Goal: Task Accomplishment & Management: Manage account settings

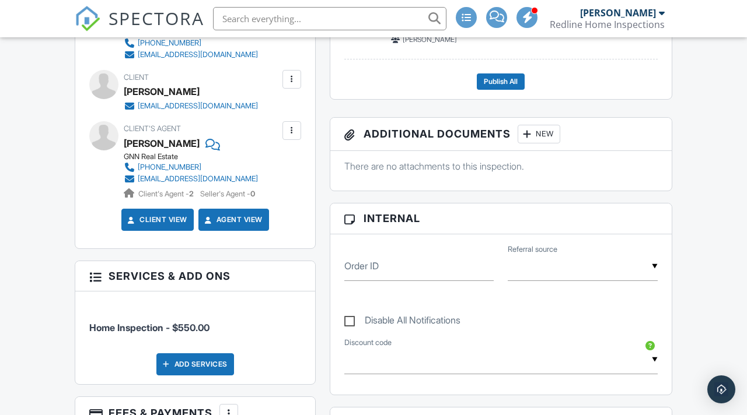
scroll to position [384, 0]
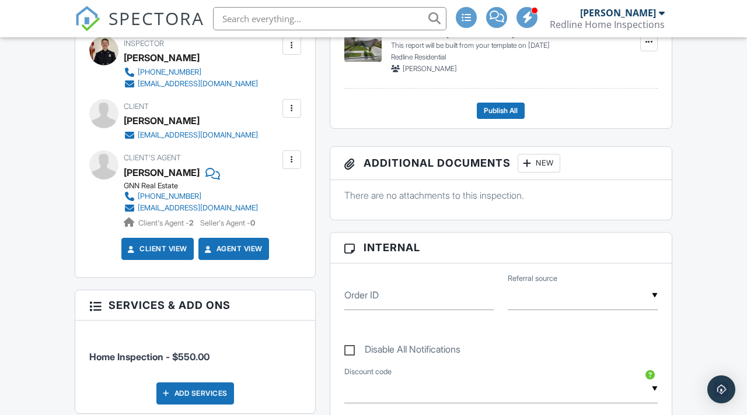
click at [289, 114] on div at bounding box center [292, 109] width 12 height 12
click at [253, 153] on li "Edit" at bounding box center [265, 144] width 60 height 29
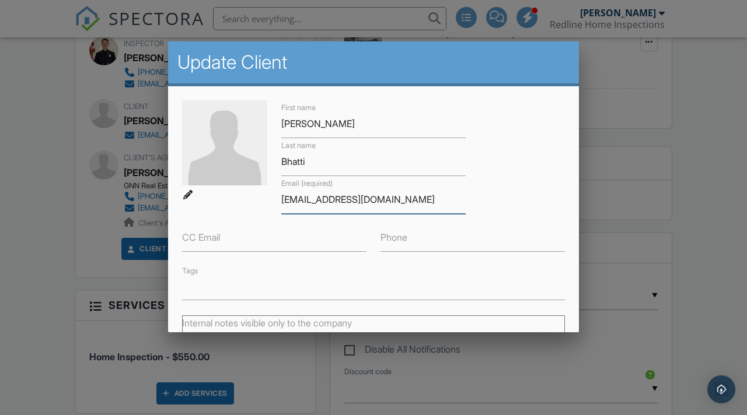
click at [319, 204] on input "[EMAIL_ADDRESS][DOMAIN_NAME]" at bounding box center [373, 200] width 184 height 29
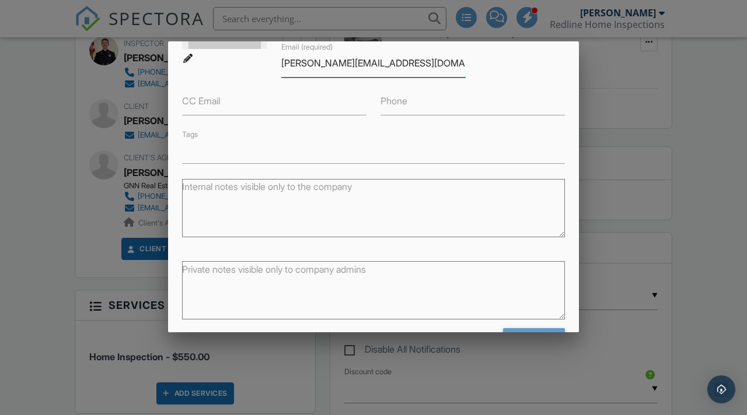
scroll to position [177, 0]
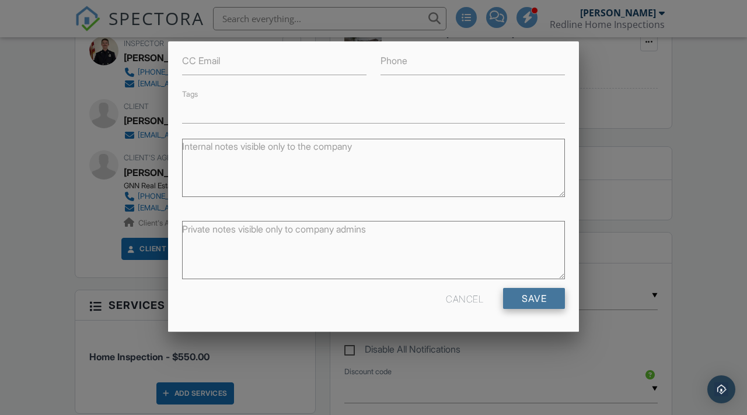
type input "[PERSON_NAME][EMAIL_ADDRESS][DOMAIN_NAME]"
click at [530, 298] on input "Save" at bounding box center [534, 298] width 62 height 21
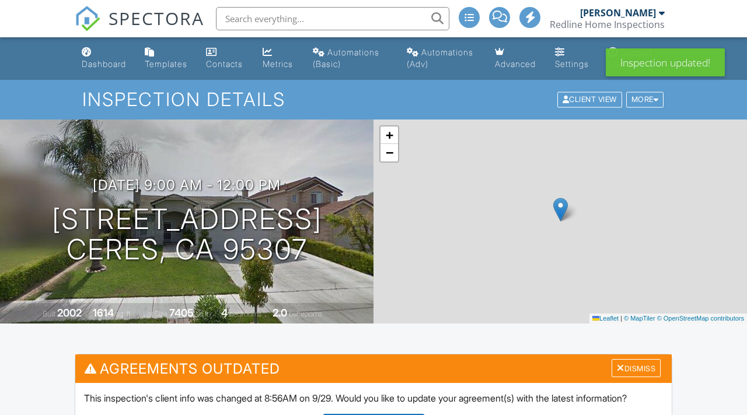
scroll to position [181, 0]
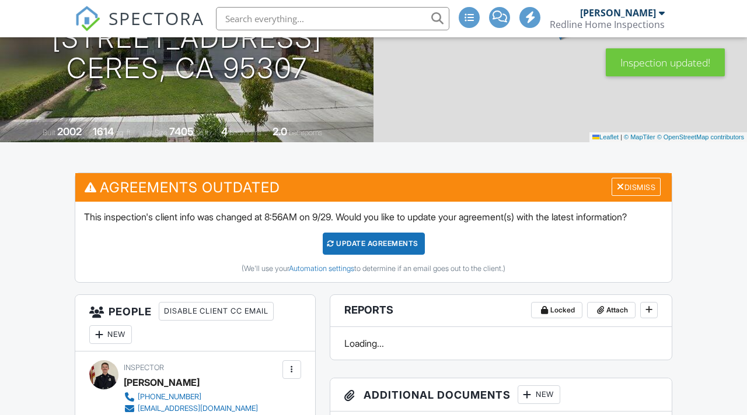
click at [374, 255] on div "Update Agreements" at bounding box center [374, 244] width 102 height 22
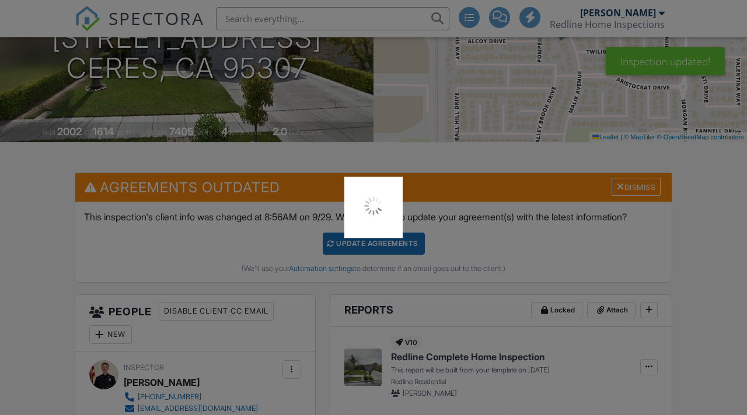
scroll to position [0, 0]
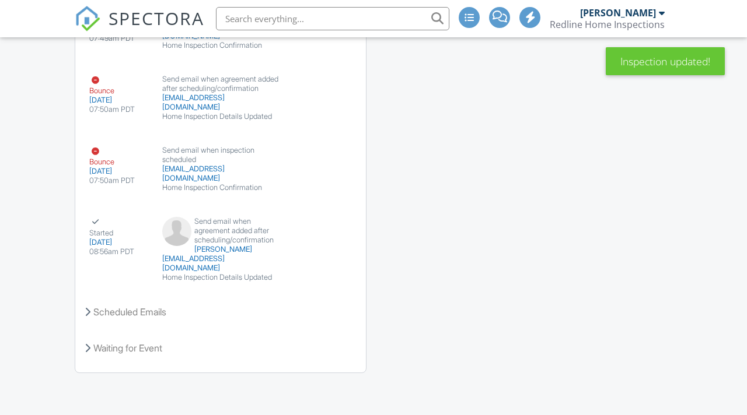
scroll to position [1602, 0]
click at [122, 19] on span "SPECTORA" at bounding box center [157, 18] width 96 height 25
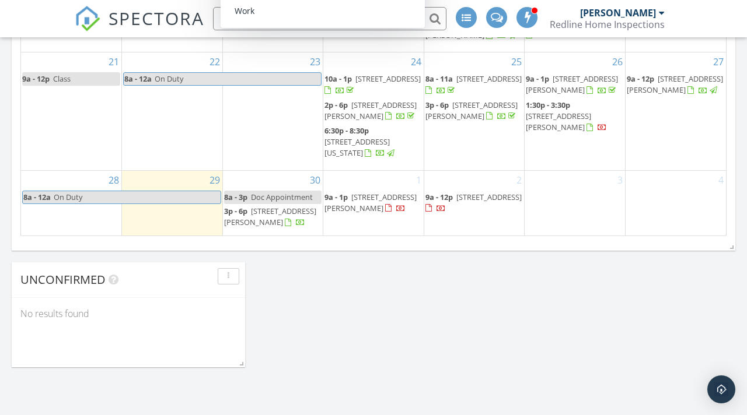
scroll to position [884, 0]
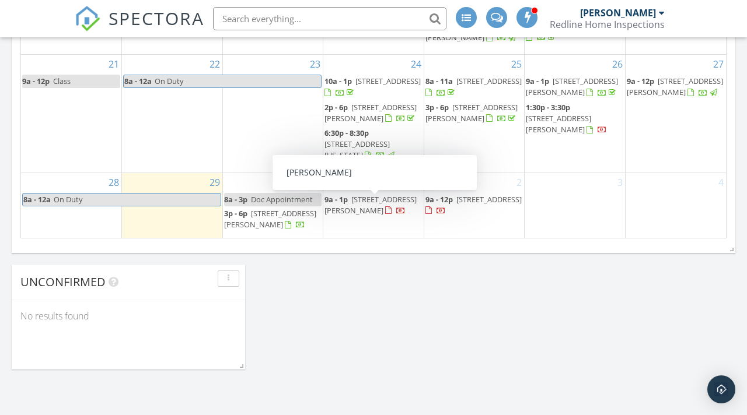
click at [352, 207] on link "9a - 1p 449 Kelley Ct lot 35, Los Banos 93635" at bounding box center [370, 205] width 92 height 22
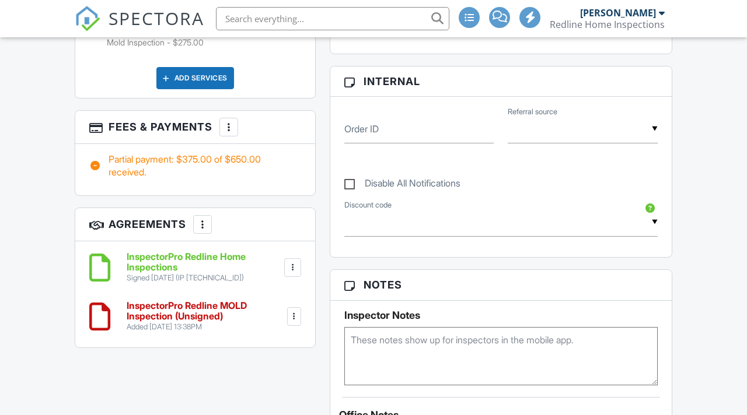
click at [295, 323] on div at bounding box center [294, 317] width 12 height 12
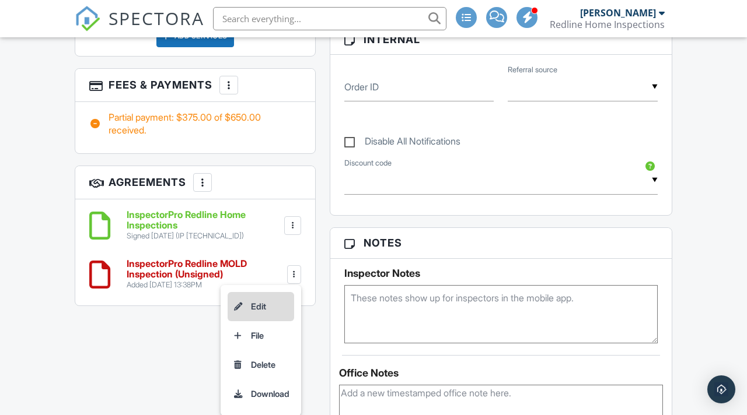
scroll to position [812, 0]
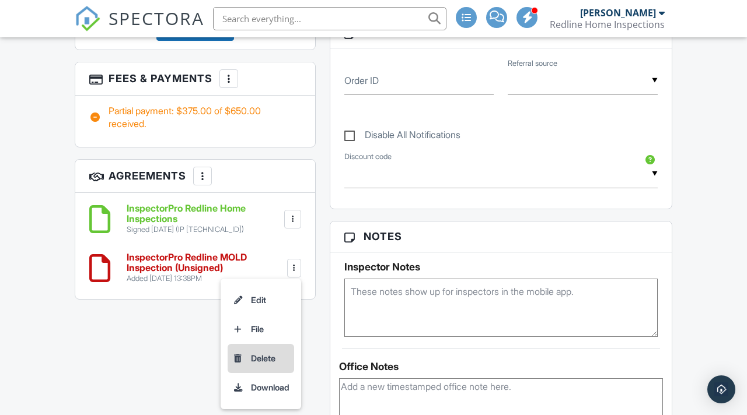
click at [258, 370] on li "Delete" at bounding box center [261, 358] width 67 height 29
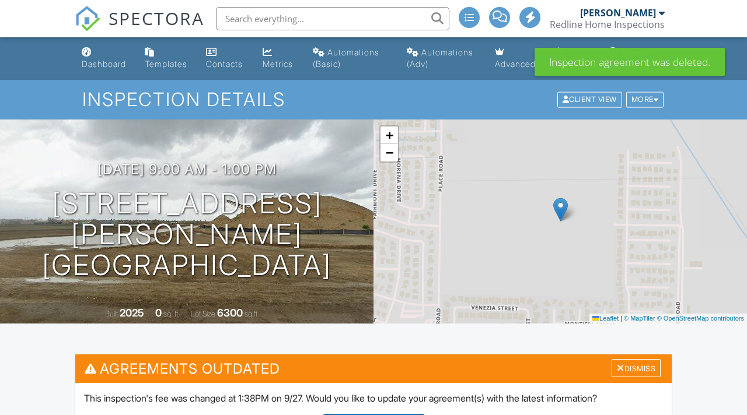
scroll to position [785, 0]
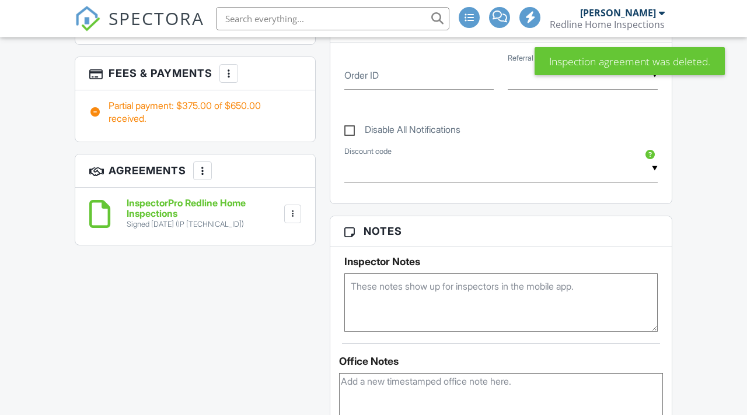
click at [226, 79] on div at bounding box center [229, 74] width 12 height 12
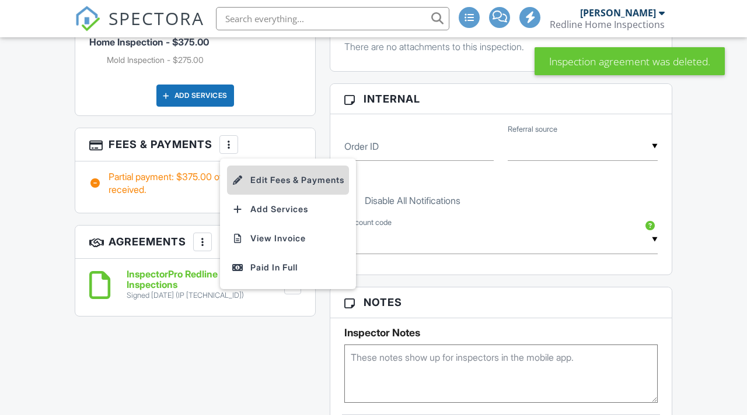
scroll to position [0, 0]
click at [260, 186] on li "Edit Fees & Payments" at bounding box center [288, 180] width 122 height 29
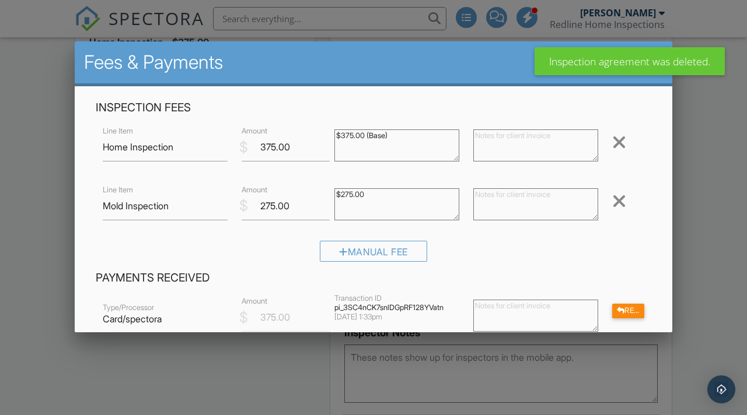
click at [620, 195] on div at bounding box center [619, 201] width 14 height 19
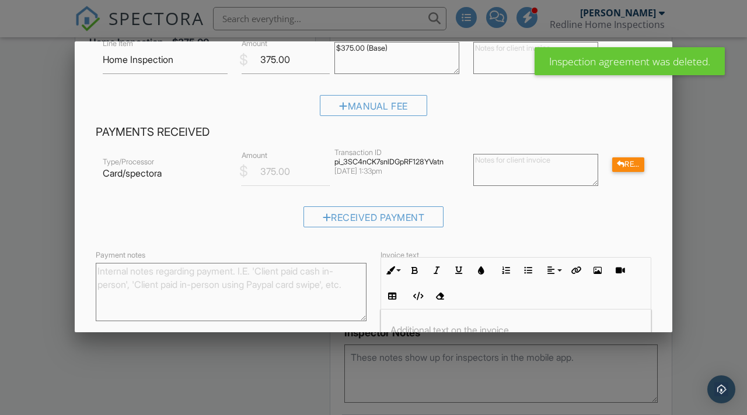
scroll to position [208, 0]
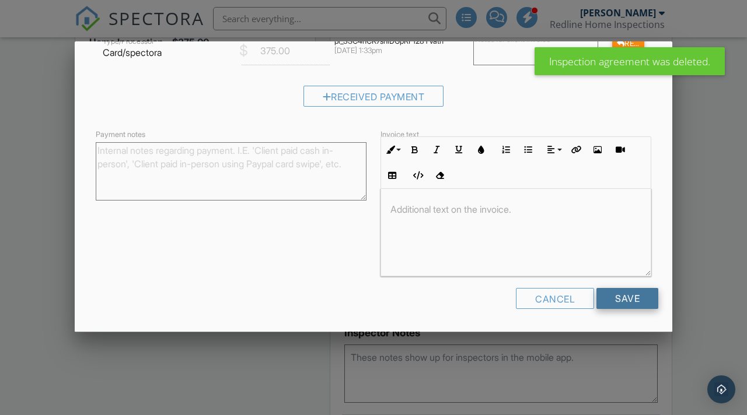
click at [604, 298] on input "Save" at bounding box center [627, 298] width 62 height 21
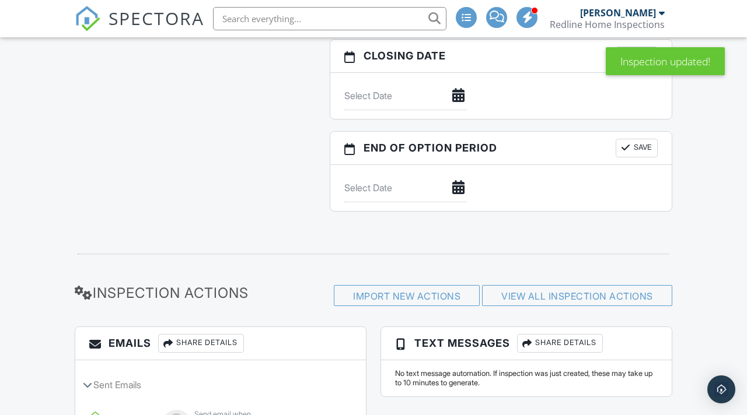
scroll to position [1267, 0]
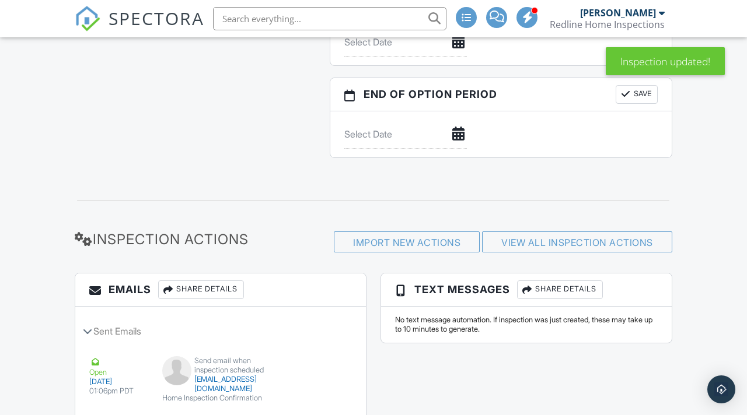
click at [92, 21] on img at bounding box center [88, 19] width 26 height 26
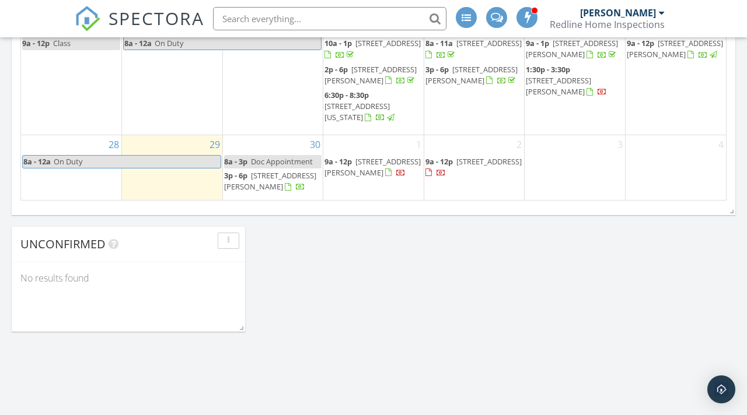
scroll to position [968, 0]
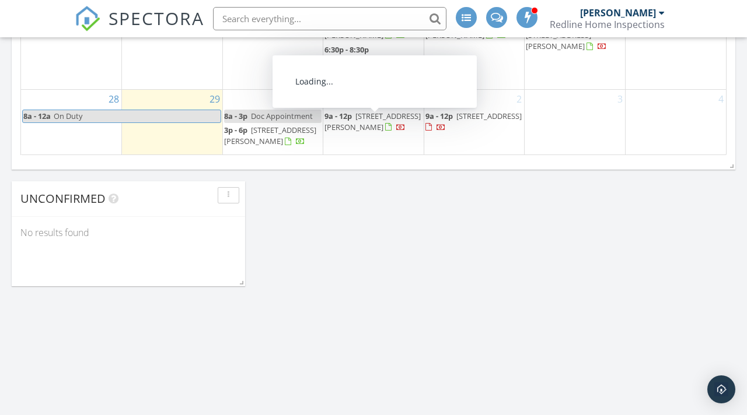
click at [458, 126] on span "9a - 12p [STREET_ADDRESS]" at bounding box center [474, 122] width 98 height 23
